Goal: Task Accomplishment & Management: Use online tool/utility

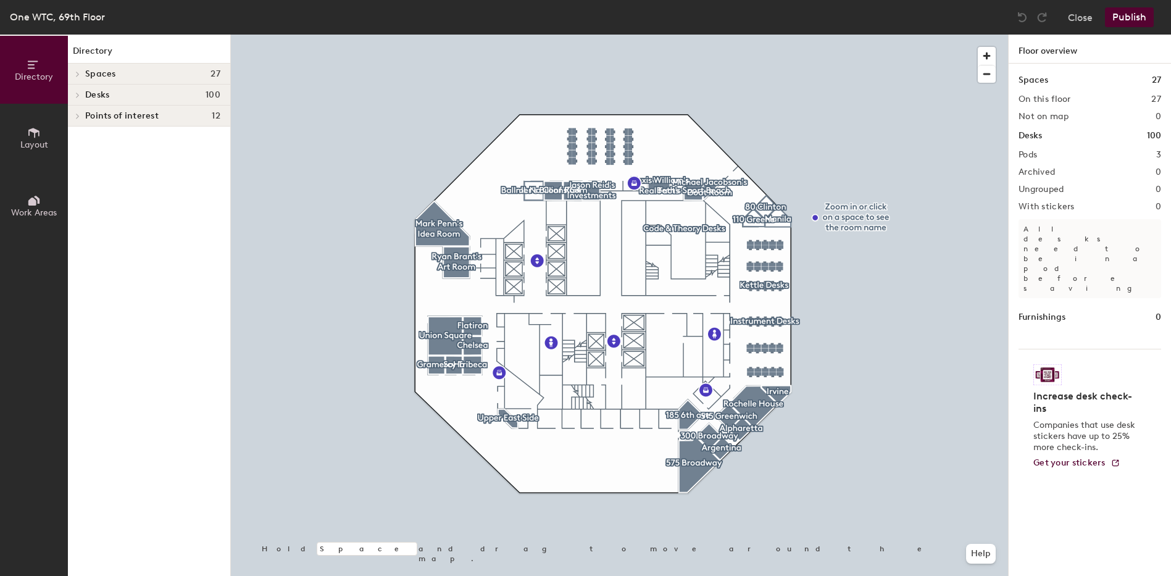
click at [632, 35] on div at bounding box center [619, 35] width 777 height 0
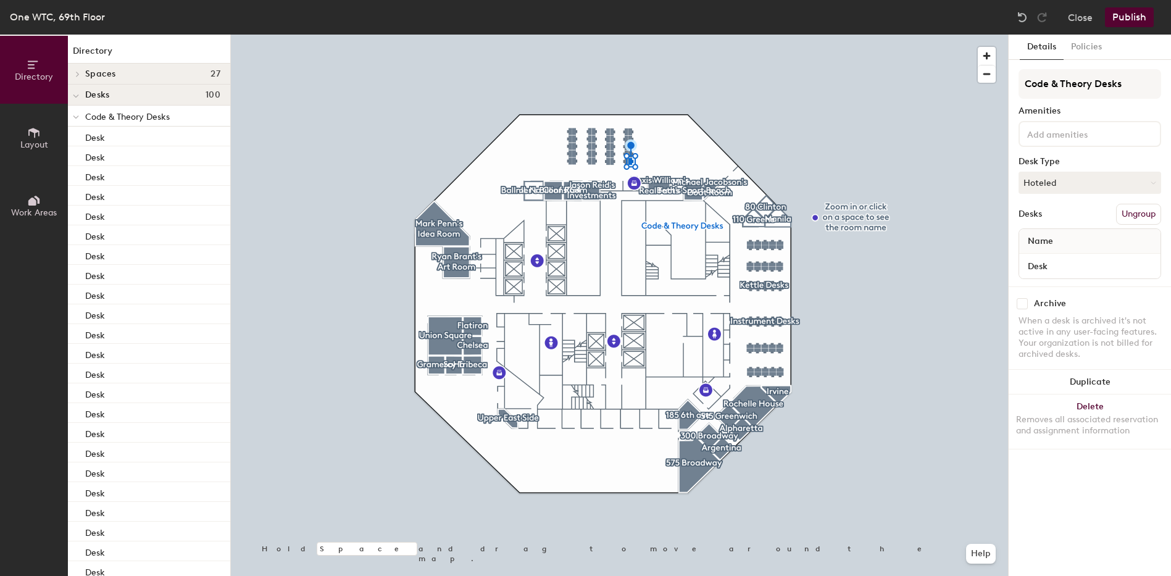
click at [926, 35] on div at bounding box center [619, 35] width 777 height 0
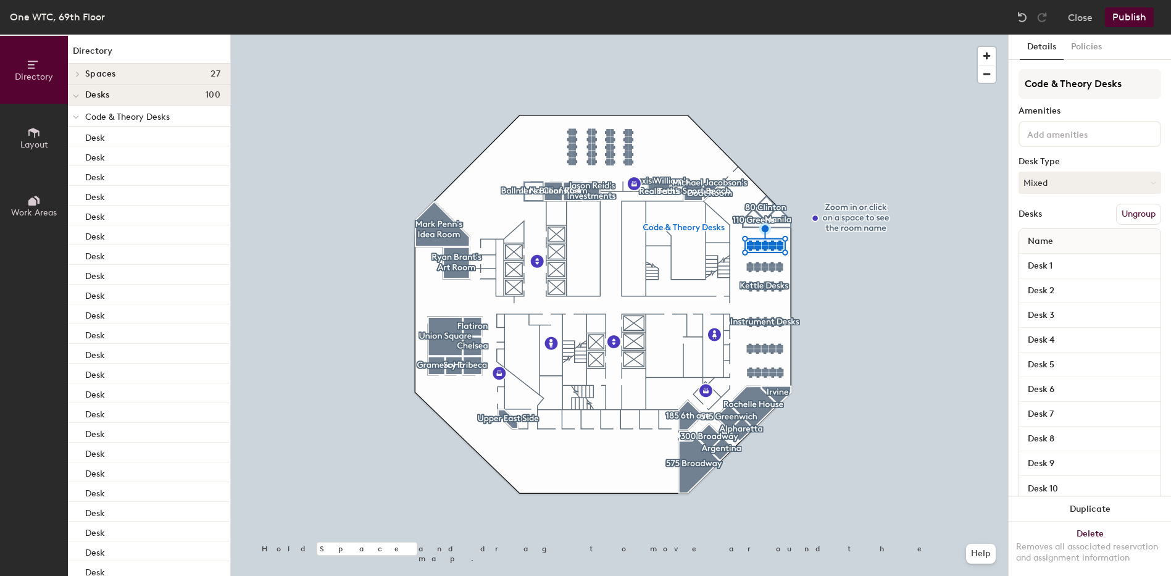
click at [1040, 138] on input at bounding box center [1079, 133] width 111 height 15
type input "mo"
click at [1051, 180] on div "Monitor" at bounding box center [1089, 181] width 139 height 19
click at [1143, 19] on button "Publish" at bounding box center [1129, 17] width 49 height 20
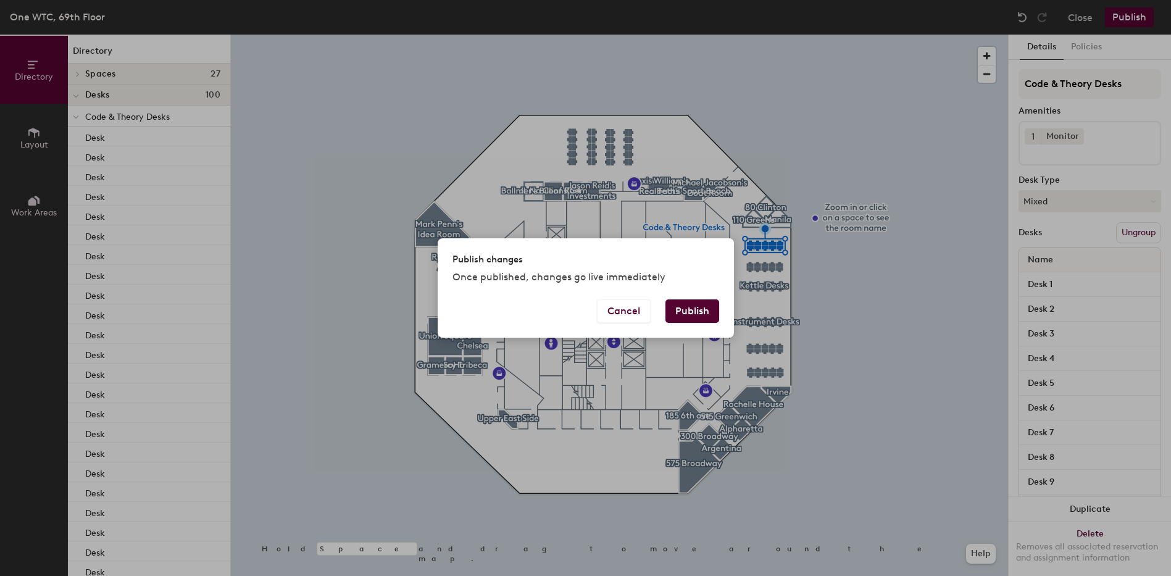
drag, startPoint x: 703, startPoint y: 309, endPoint x: 734, endPoint y: 308, distance: 30.9
click at [703, 309] on button "Publish" at bounding box center [692, 310] width 54 height 23
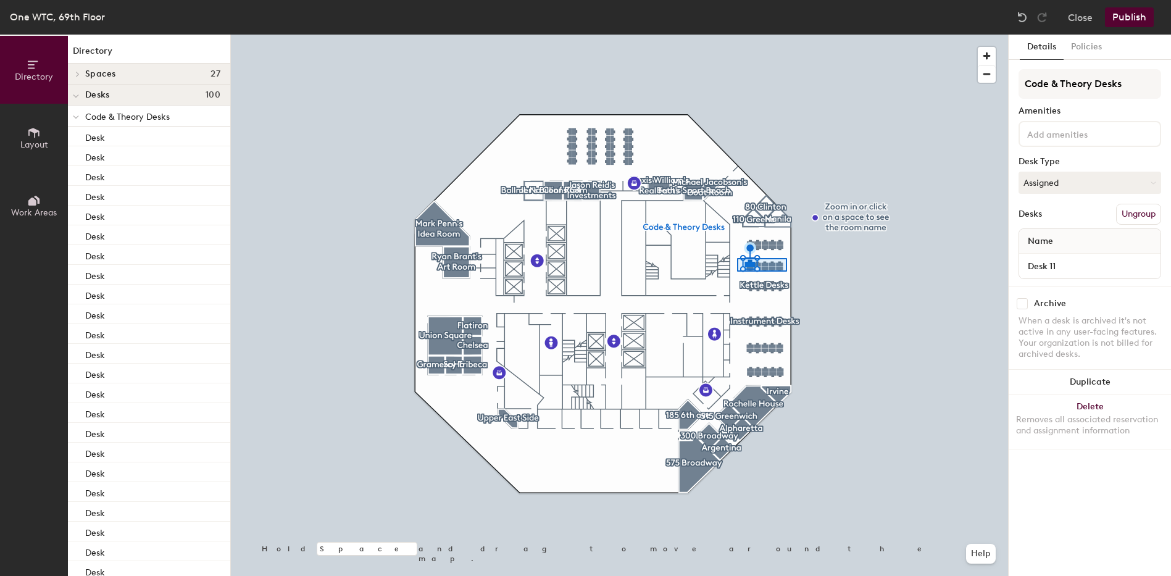
click at [736, 35] on div at bounding box center [619, 35] width 777 height 0
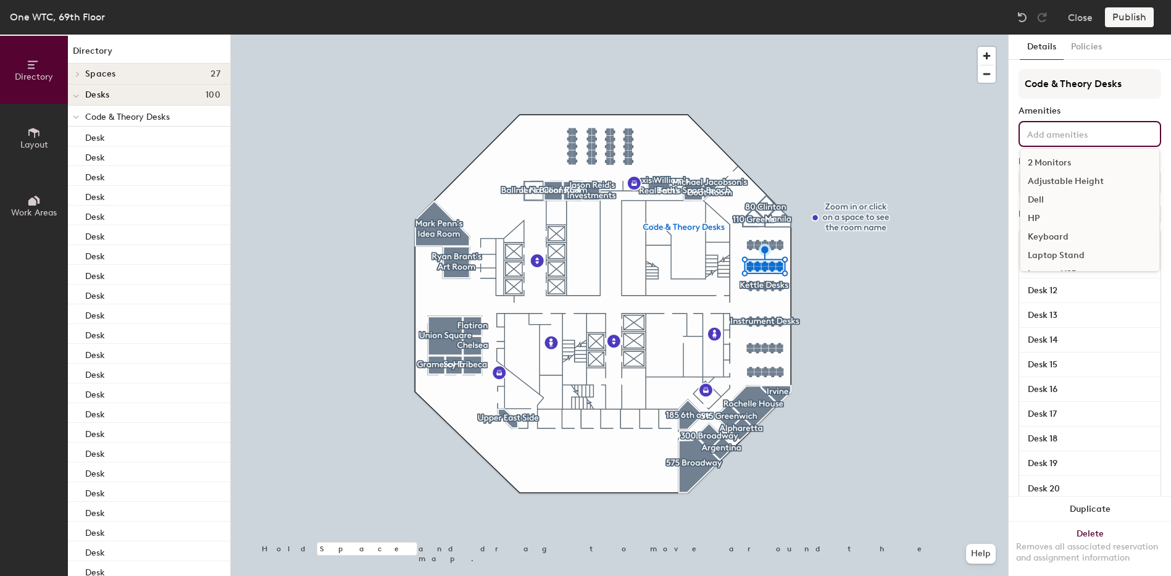
click at [1058, 138] on input at bounding box center [1079, 133] width 111 height 15
type input "mon"
click at [1048, 181] on div "Monitor" at bounding box center [1089, 181] width 139 height 19
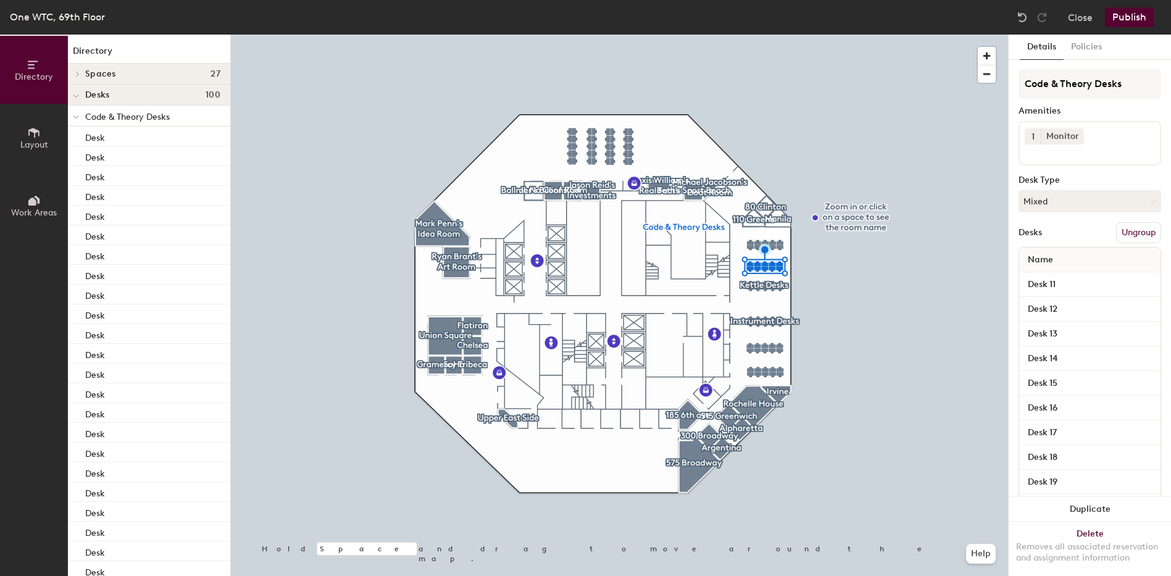
click at [1123, 20] on button "Publish" at bounding box center [1129, 17] width 49 height 20
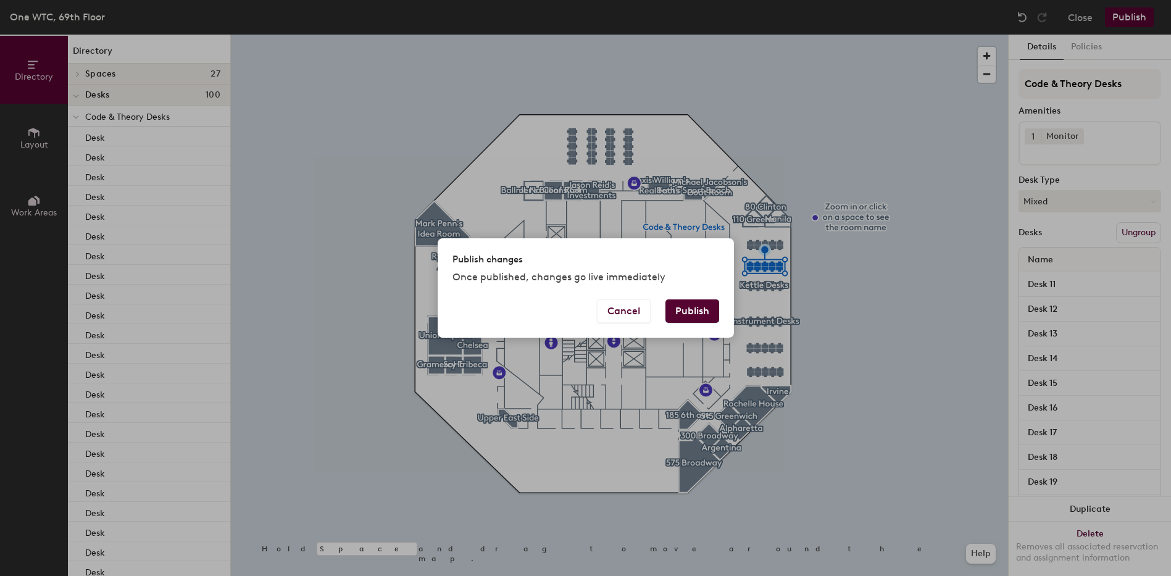
click at [706, 310] on button "Publish" at bounding box center [692, 310] width 54 height 23
